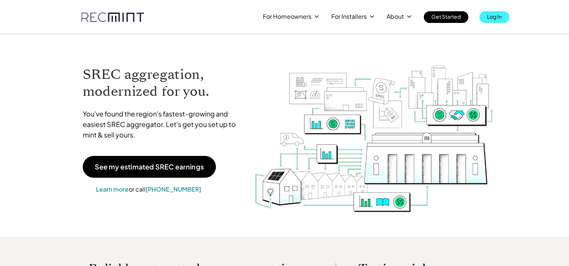
click at [491, 16] on p "Log In" at bounding box center [494, 16] width 15 height 11
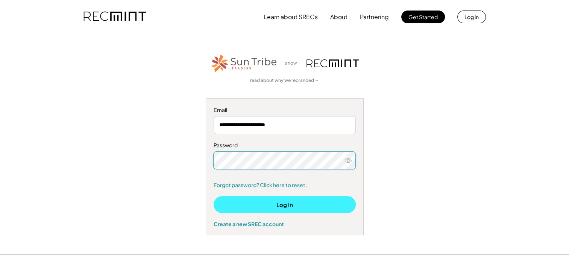
click at [280, 207] on button "Log In" at bounding box center [285, 204] width 142 height 17
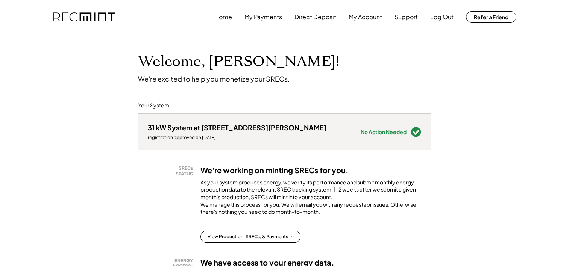
click at [214, 18] on div "Home My Payments Direct Deposit My Account Support Log Out Refer a Friend" at bounding box center [285, 17] width 482 height 34
click at [258, 18] on button "My Payments" at bounding box center [264, 16] width 38 height 15
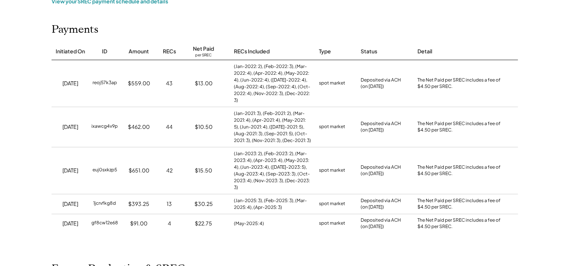
scroll to position [75, 0]
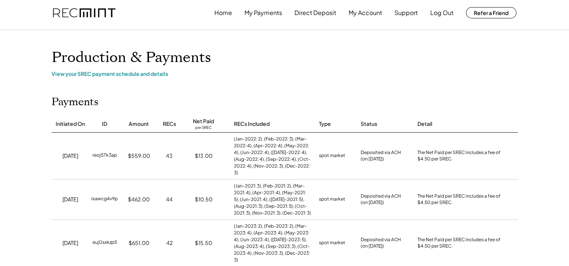
scroll to position [0, 0]
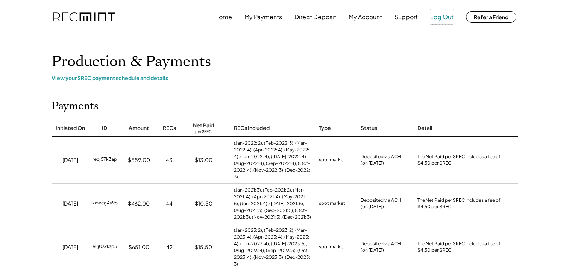
click at [439, 18] on button "Log Out" at bounding box center [441, 16] width 23 height 15
